Goal: Book appointment/travel/reservation

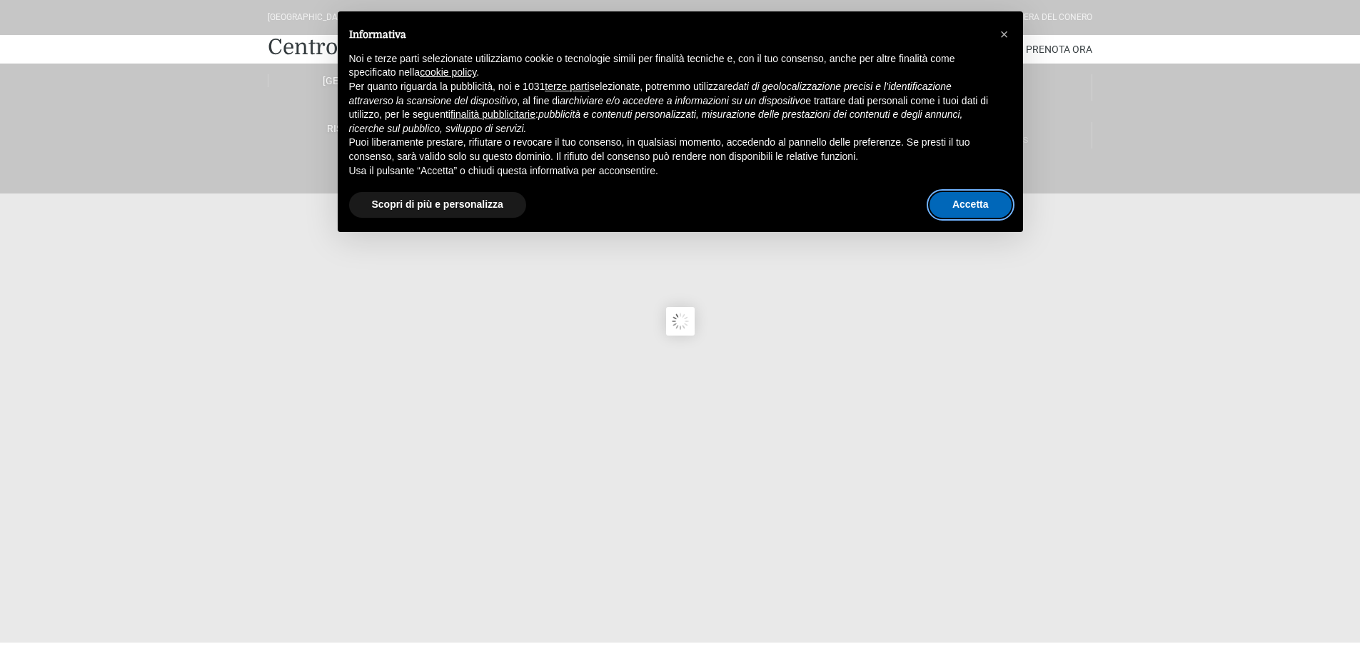
click at [991, 198] on button "Accetta" at bounding box center [971, 205] width 82 height 26
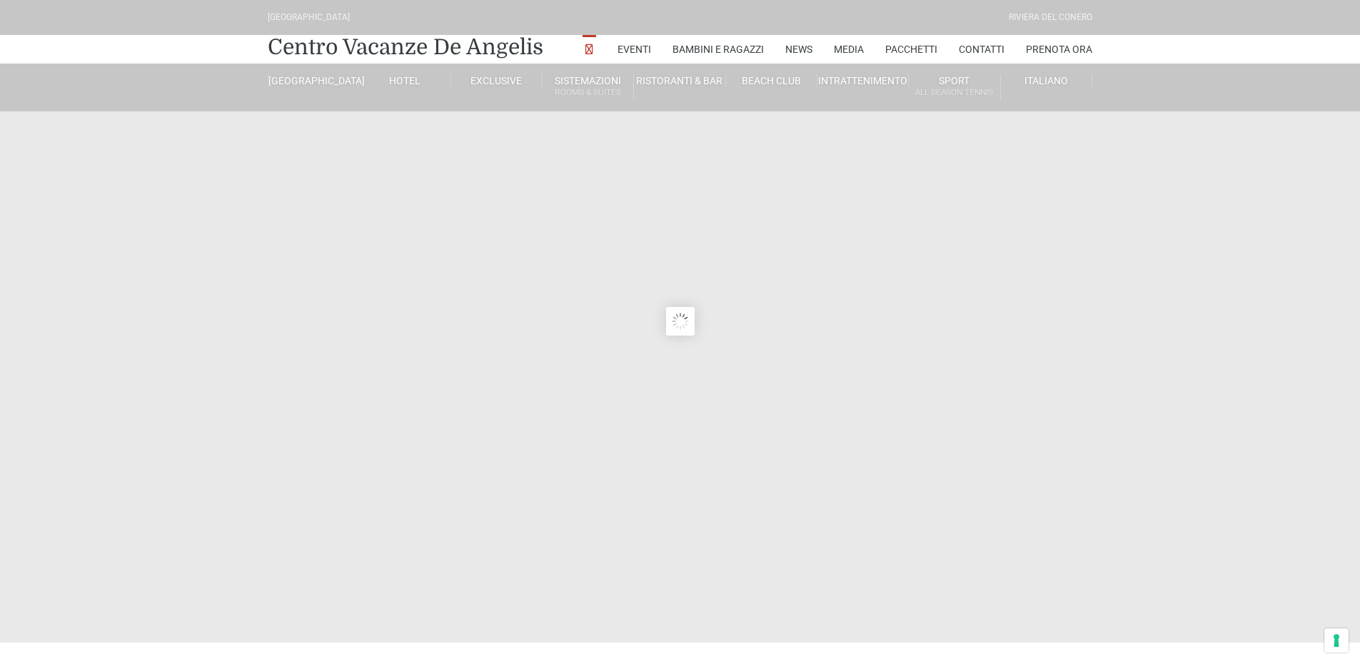
type input "[DATE]"
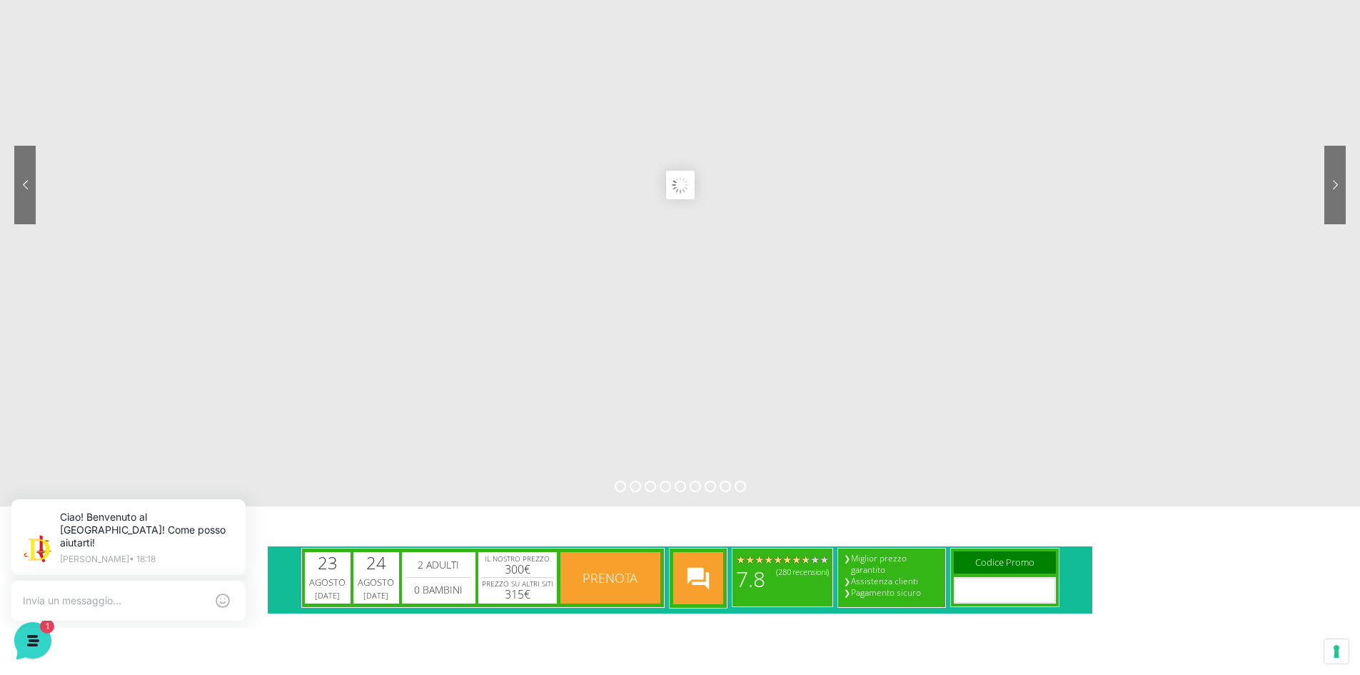
scroll to position [357, 0]
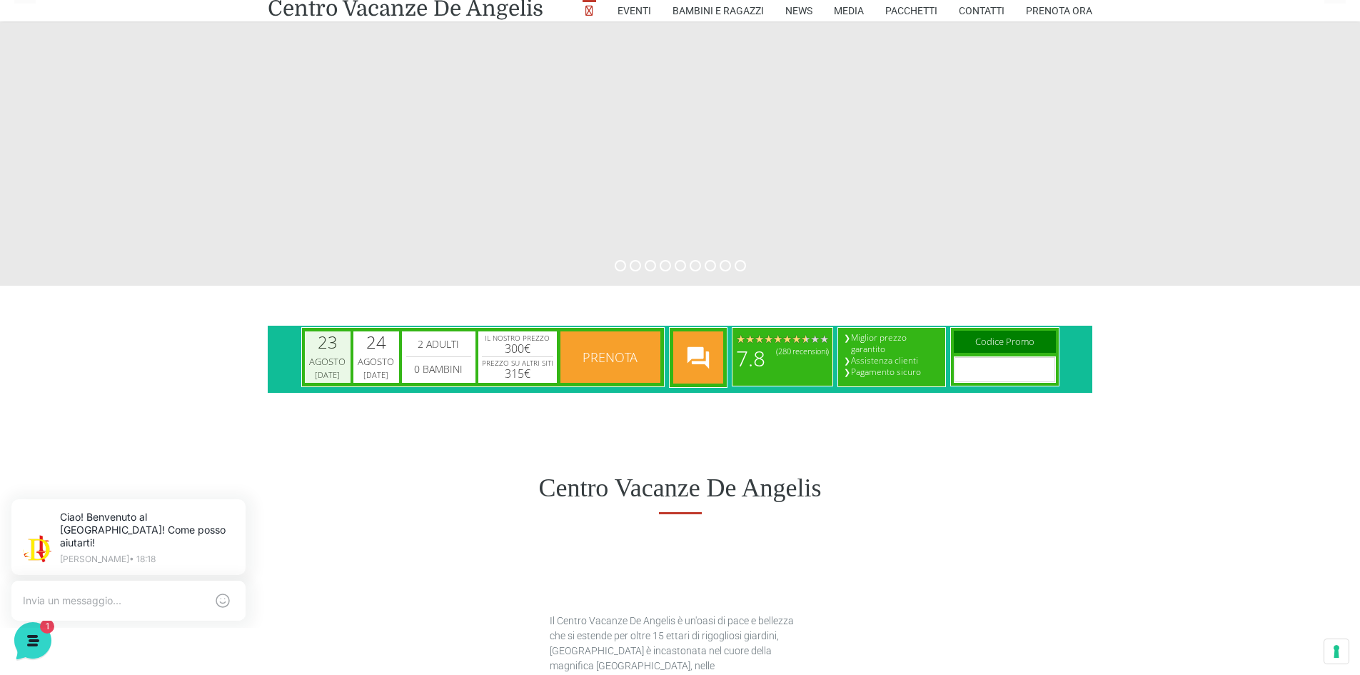
click at [335, 363] on div "Agosto" at bounding box center [327, 362] width 41 height 14
click at [398, 401] on span "Agosto" at bounding box center [397, 397] width 46 height 15
click at [520, 398] on span "Next" at bounding box center [515, 394] width 16 height 16
click at [316, 398] on span "Prev" at bounding box center [316, 394] width 16 height 16
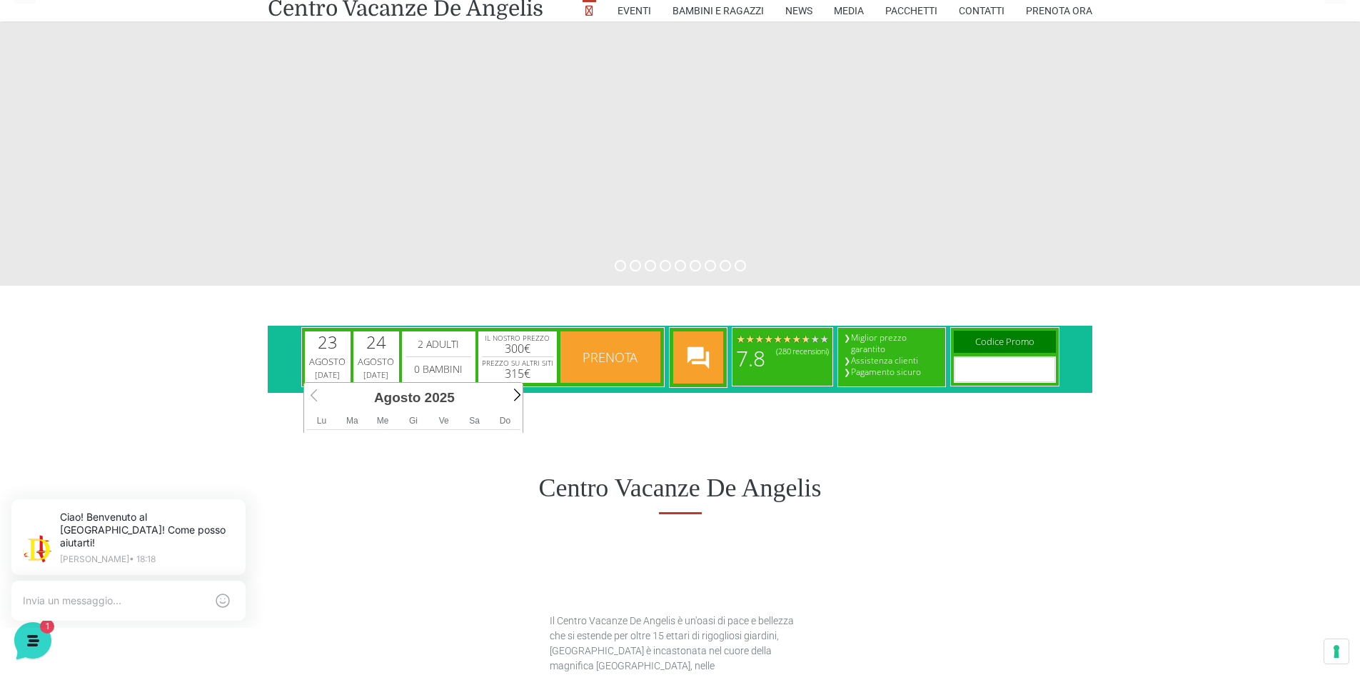
click at [481, 497] on h1 "Centro Vacanze De Angelis" at bounding box center [680, 488] width 825 height 31
click at [678, 458] on div "Centro Vacanze De Angelis" at bounding box center [680, 488] width 1360 height 111
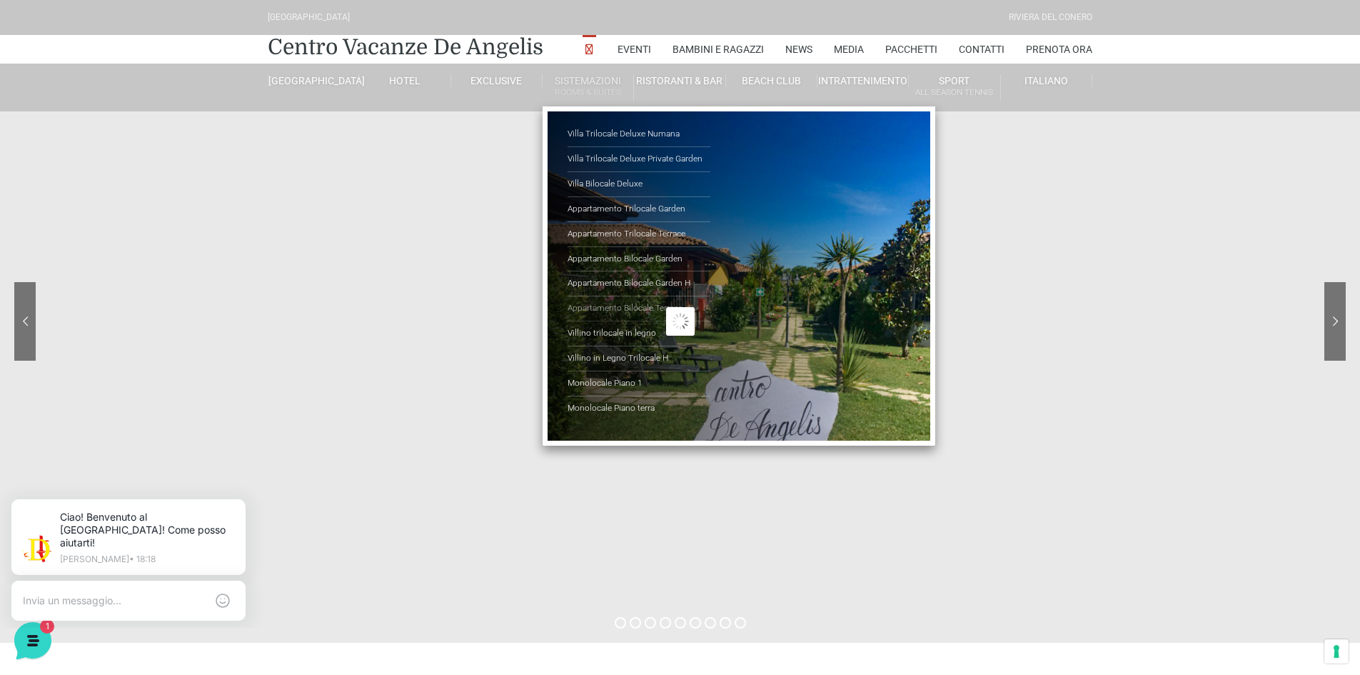
click at [609, 306] on link "Appartamento Bilocale Terrace" at bounding box center [639, 308] width 143 height 25
